Goal: Find specific page/section: Find specific page/section

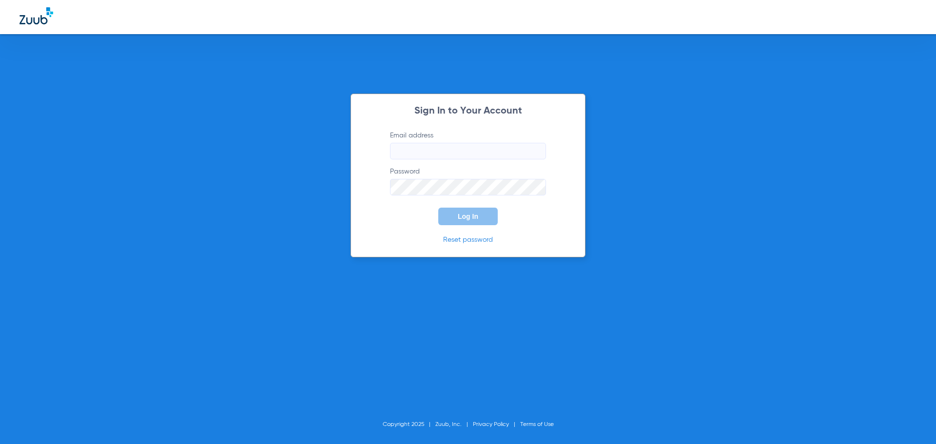
type input "[PERSON_NAME][EMAIL_ADDRESS][DOMAIN_NAME]"
click at [468, 218] on span "Log In" at bounding box center [468, 217] width 20 height 8
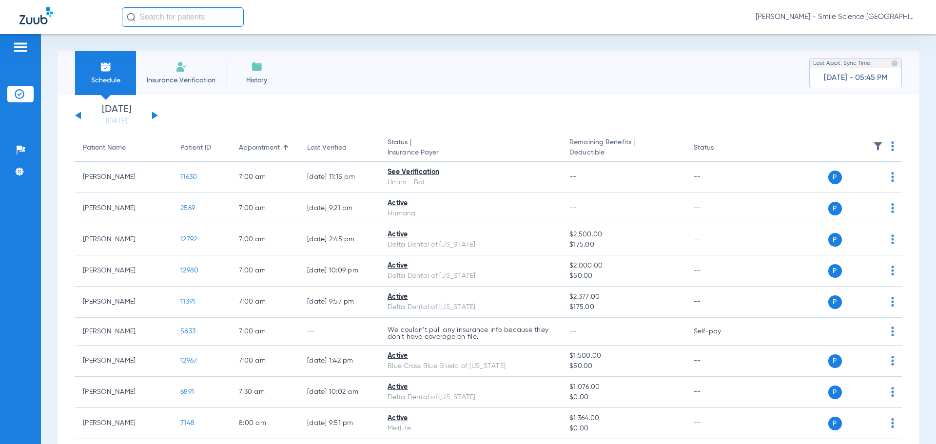
click at [161, 21] on input "text" at bounding box center [183, 17] width 122 height 20
click at [228, 17] on input "[PERSON_NAME]" at bounding box center [183, 17] width 122 height 20
type input "[PERSON_NAME]"
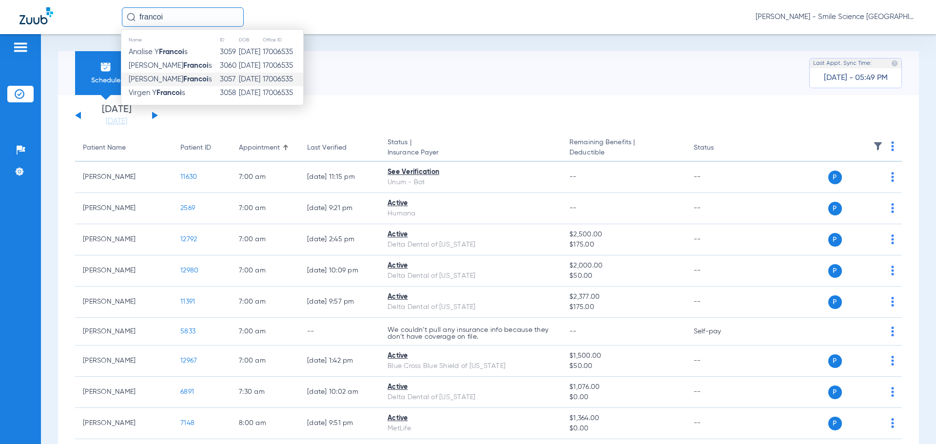
type input "francoi"
click at [192, 81] on td "[PERSON_NAME] s" at bounding box center [170, 80] width 98 height 14
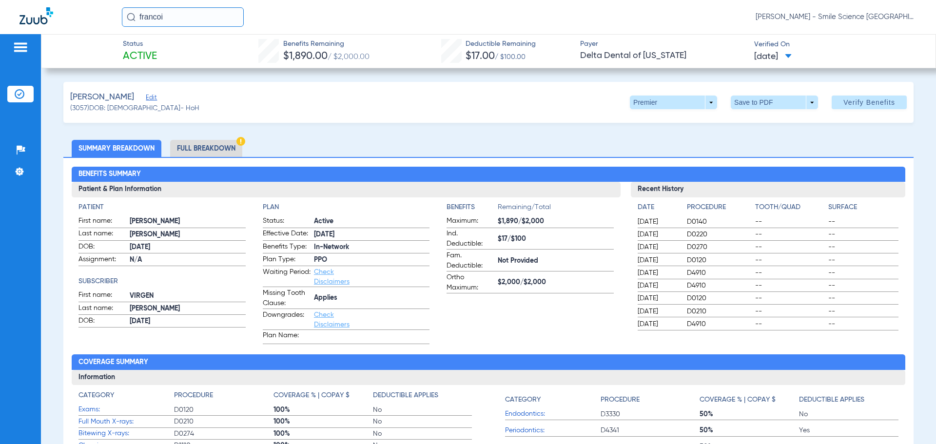
drag, startPoint x: 209, startPoint y: 24, endPoint x: 31, endPoint y: 26, distance: 178.0
click at [31, 25] on div "francoi [PERSON_NAME] - Smile Science [GEOGRAPHIC_DATA]" at bounding box center [468, 17] width 936 height 34
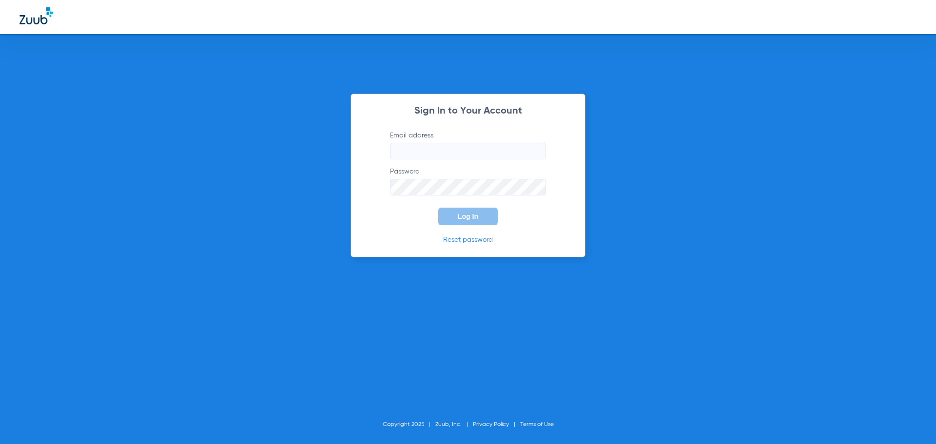
type input "[PERSON_NAME][EMAIL_ADDRESS][DOMAIN_NAME]"
